Goal: Task Accomplishment & Management: Manage account settings

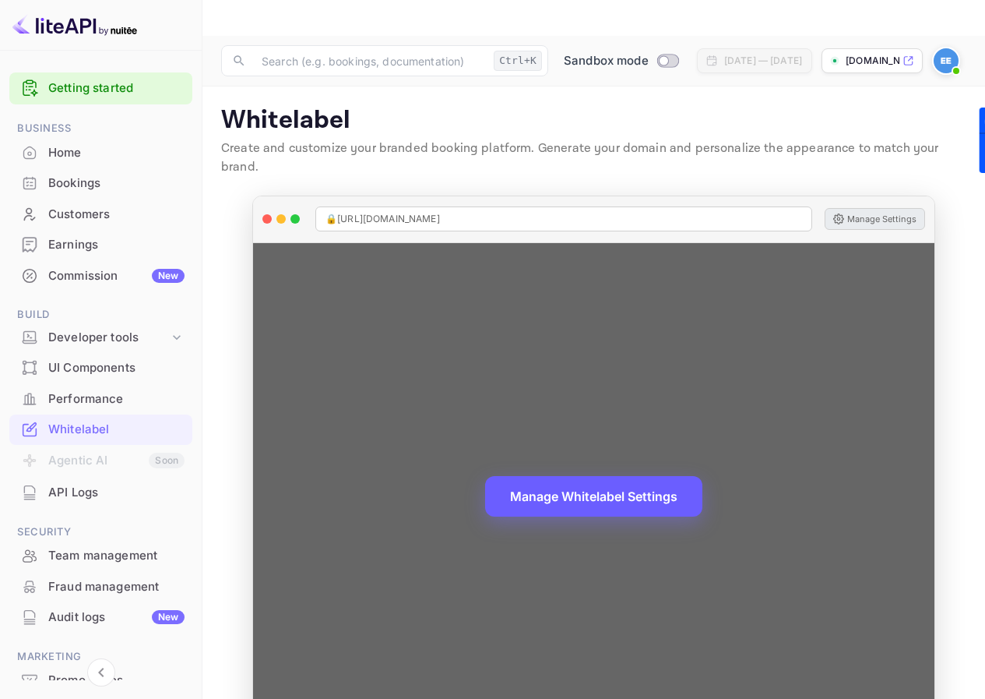
scroll to position [19, 0]
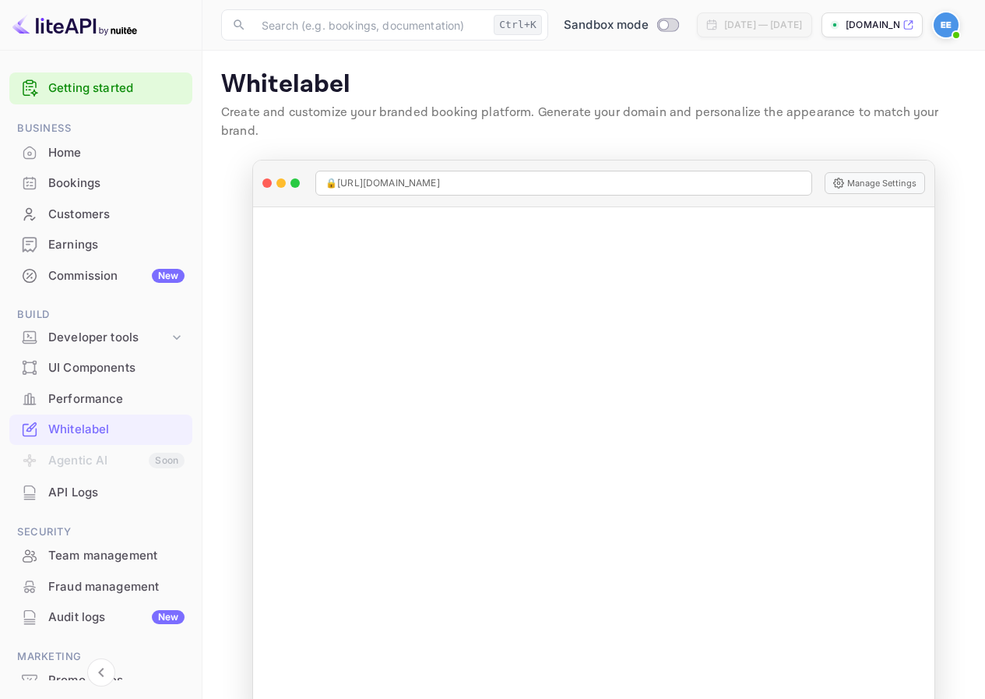
click at [902, 26] on div "[DOMAIN_NAME]" at bounding box center [872, 24] width 101 height 25
click at [952, 25] on img at bounding box center [946, 24] width 25 height 25
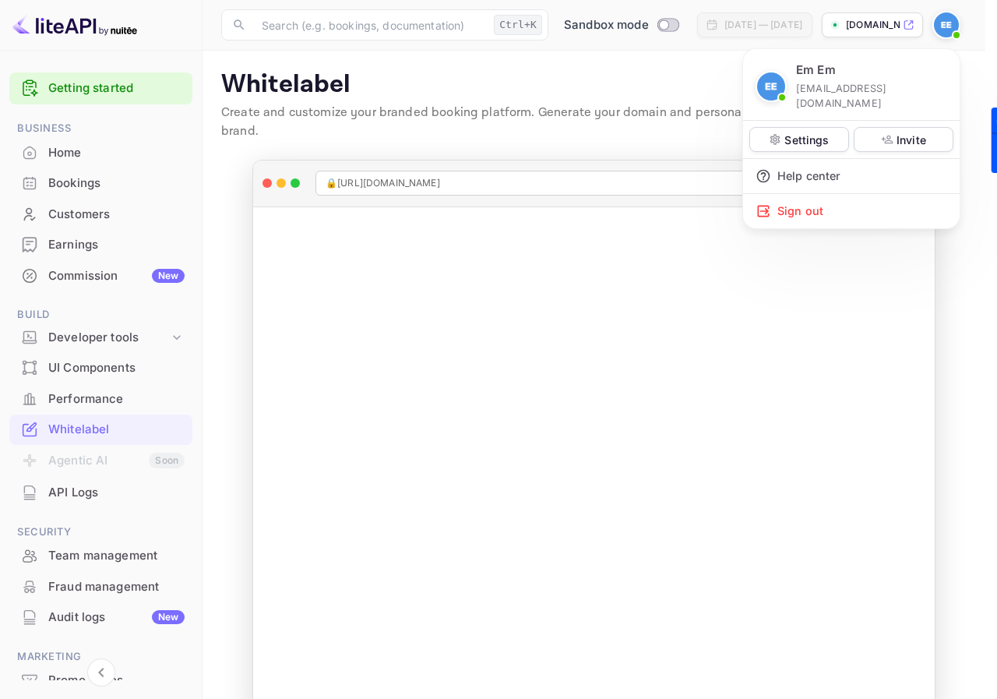
click at [952, 25] on div at bounding box center [498, 349] width 997 height 699
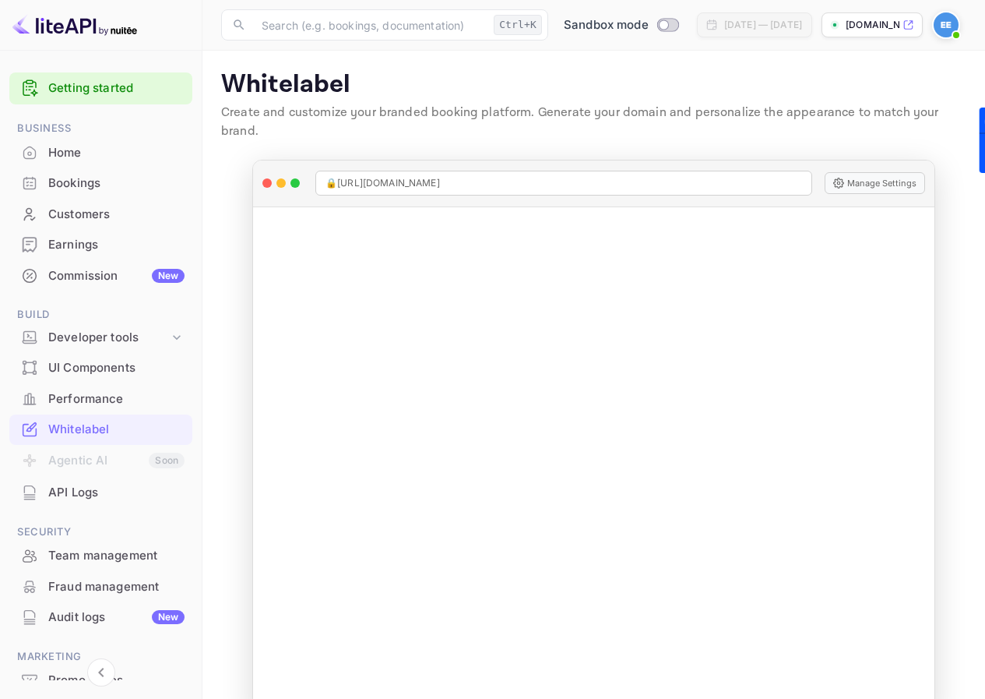
click at [856, 18] on p "[DOMAIN_NAME]" at bounding box center [873, 25] width 54 height 14
click at [120, 432] on div "Whitelabel" at bounding box center [116, 430] width 136 height 18
click at [72, 461] on li "Agentic AI Soon" at bounding box center [100, 461] width 183 height 33
click at [96, 428] on div "Whitelabel" at bounding box center [116, 430] width 136 height 18
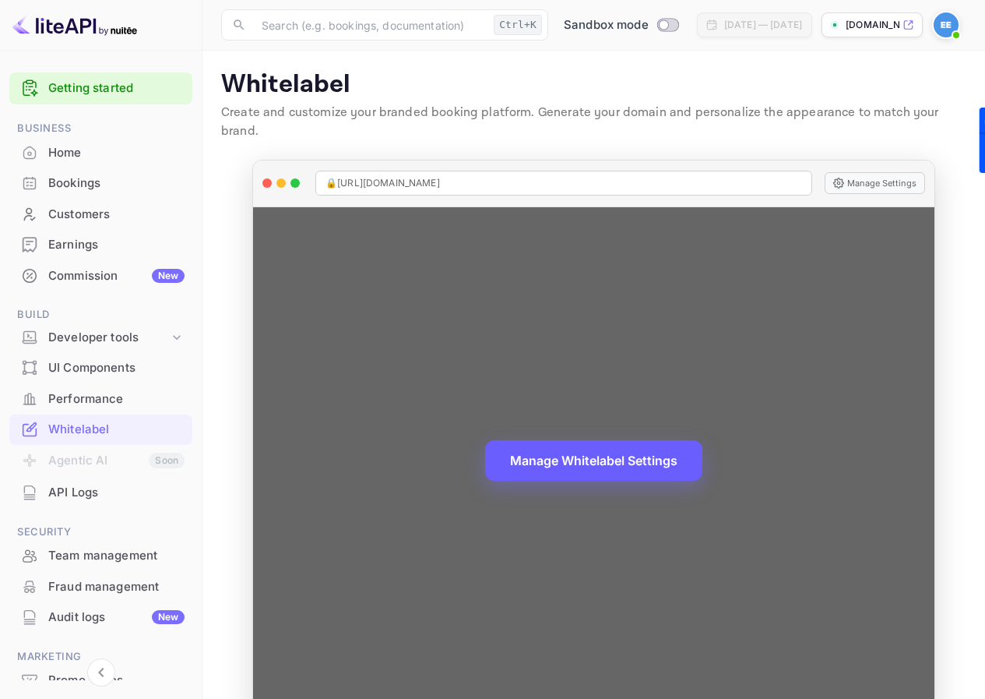
click at [585, 446] on button "Manage Whitelabel Settings" at bounding box center [593, 460] width 217 height 41
